Goal: Check status: Check status

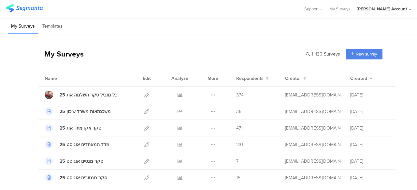
drag, startPoint x: 100, startPoint y: 45, endPoint x: 103, endPoint y: 41, distance: 5.6
click at [100, 45] on div "My Surveys | 130 Surveys New survey Start from scratch Choose from templates" at bounding box center [210, 54] width 344 height 26
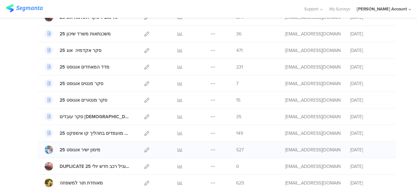
scroll to position [98, 0]
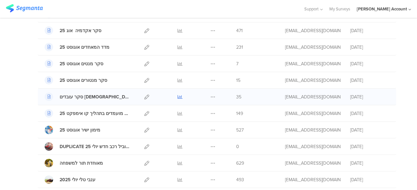
click at [177, 95] on icon at bounding box center [179, 97] width 5 height 5
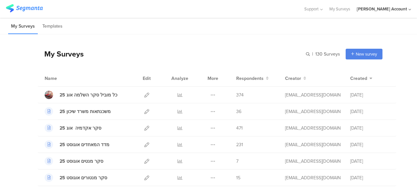
scroll to position [0, 0]
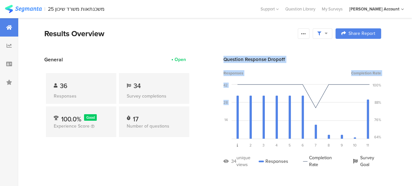
click at [207, 127] on section "General Open 36 Responses 34 Survey completions 100.0% Good Experience Score 17…" at bounding box center [212, 117] width 389 height 122
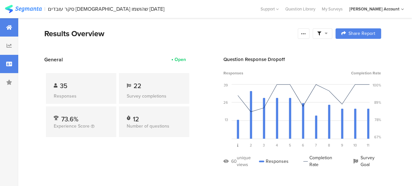
click at [7, 64] on icon at bounding box center [9, 63] width 6 height 5
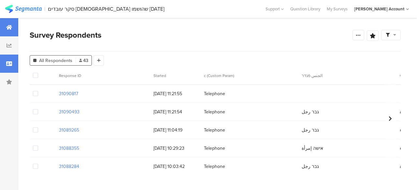
click at [9, 26] on icon at bounding box center [9, 27] width 6 height 5
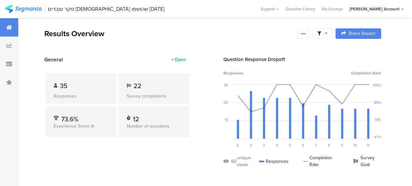
click at [174, 161] on div "General Open 35 Responses 22 Survey completions 73.6% Experience Score 12 Numbe…" at bounding box center [117, 117] width 147 height 122
